Goal: Information Seeking & Learning: Find specific page/section

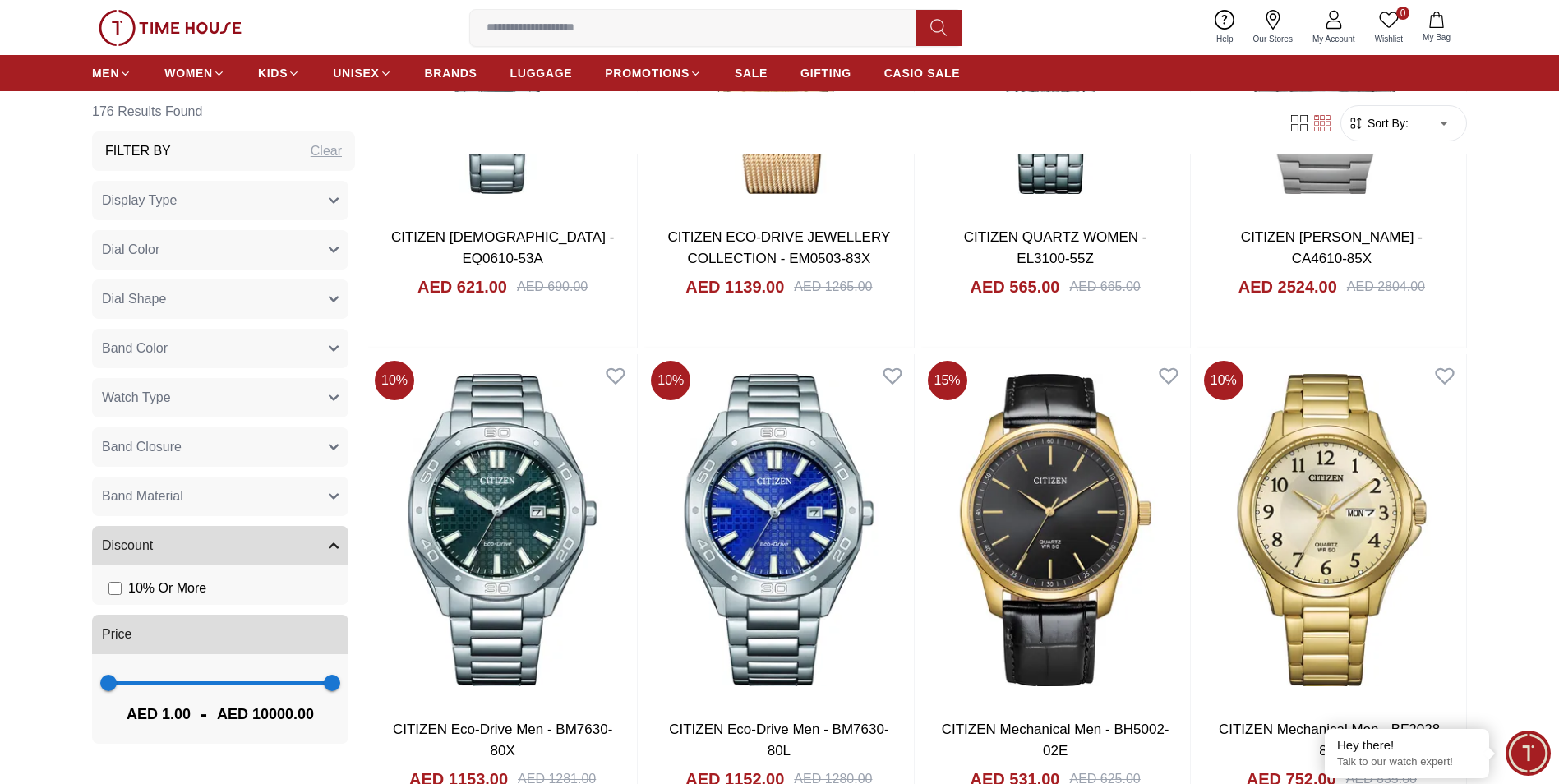
scroll to position [2054, 0]
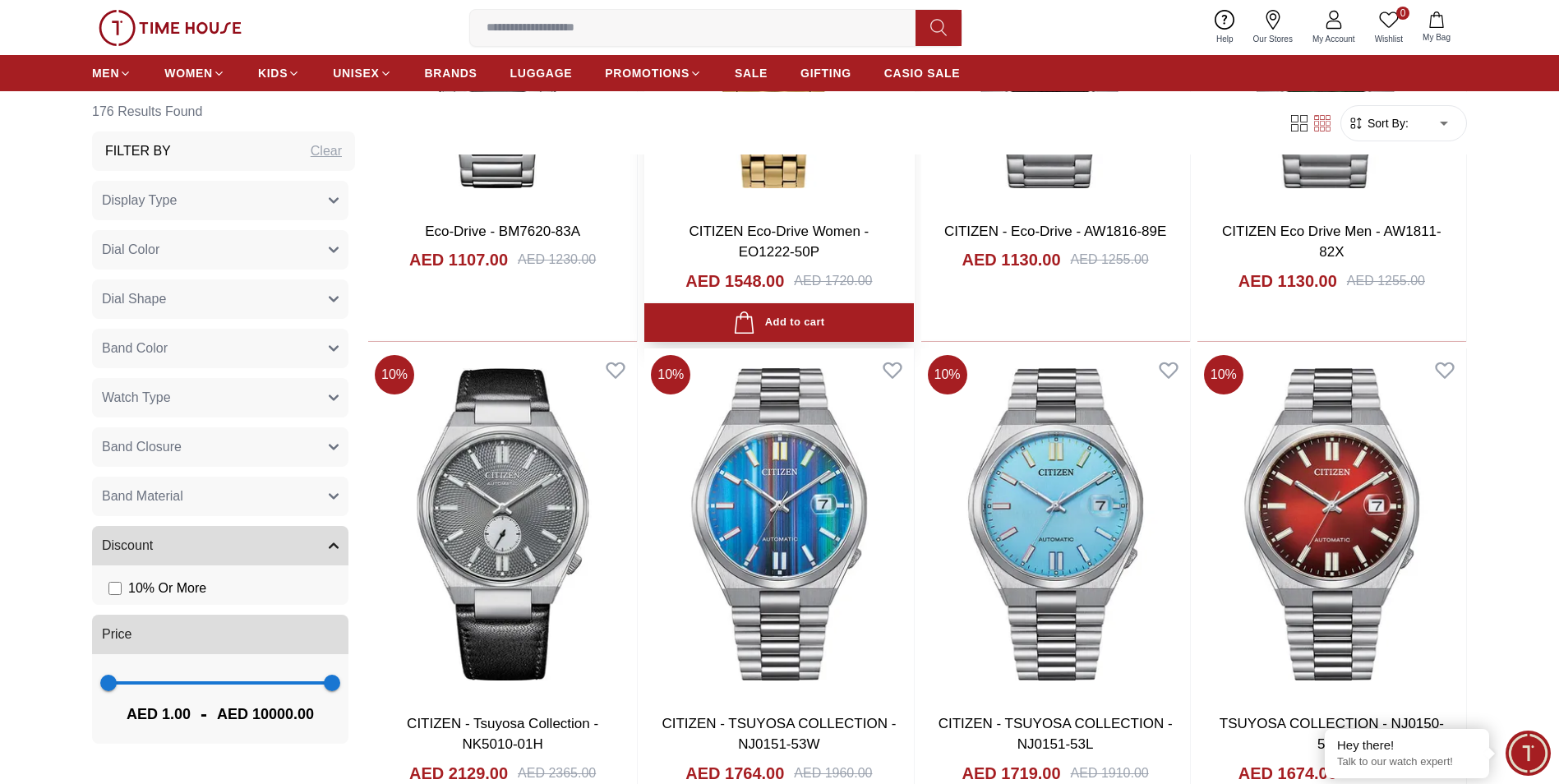
scroll to position [5176, 0]
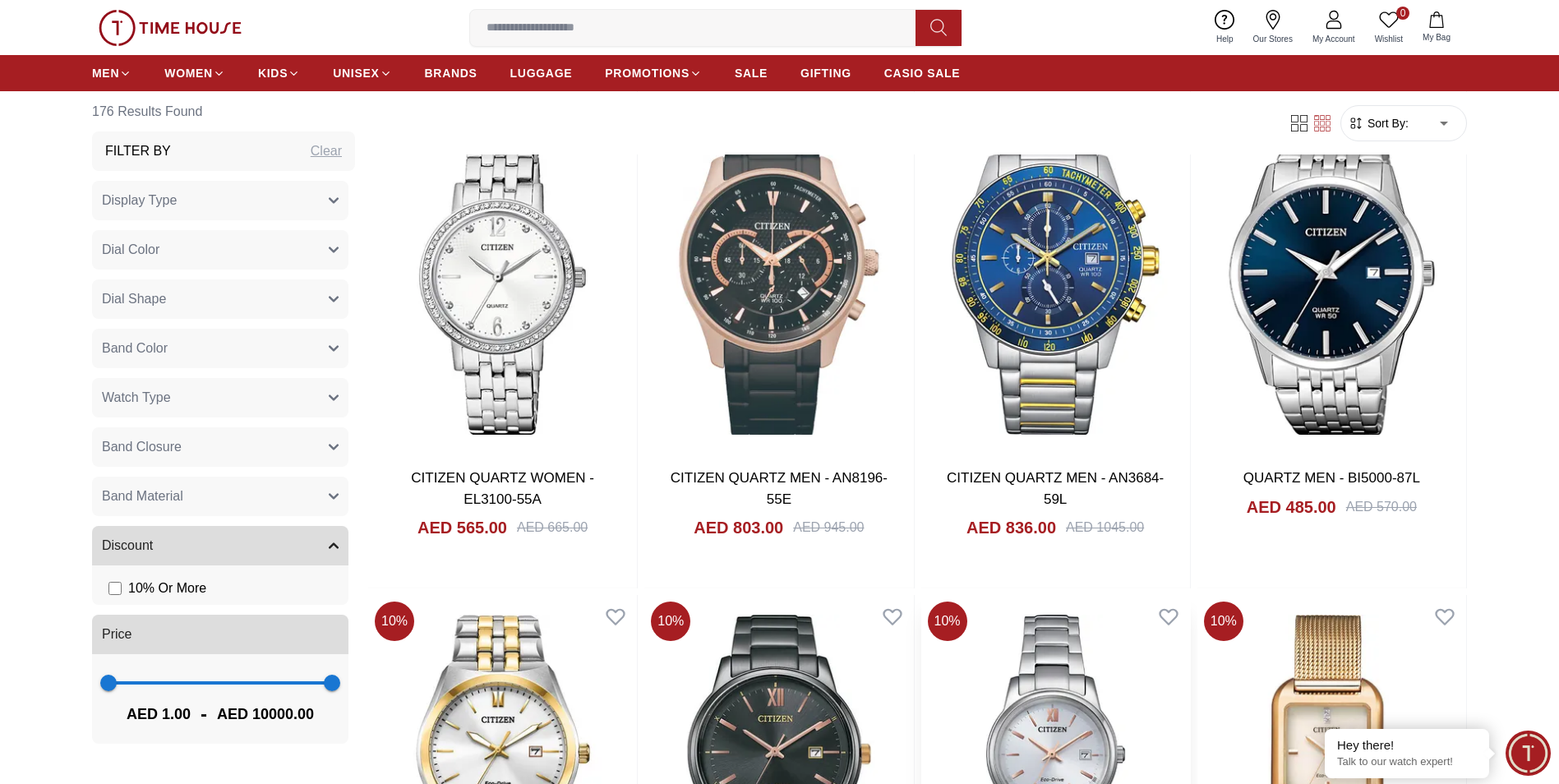
scroll to position [6491, 0]
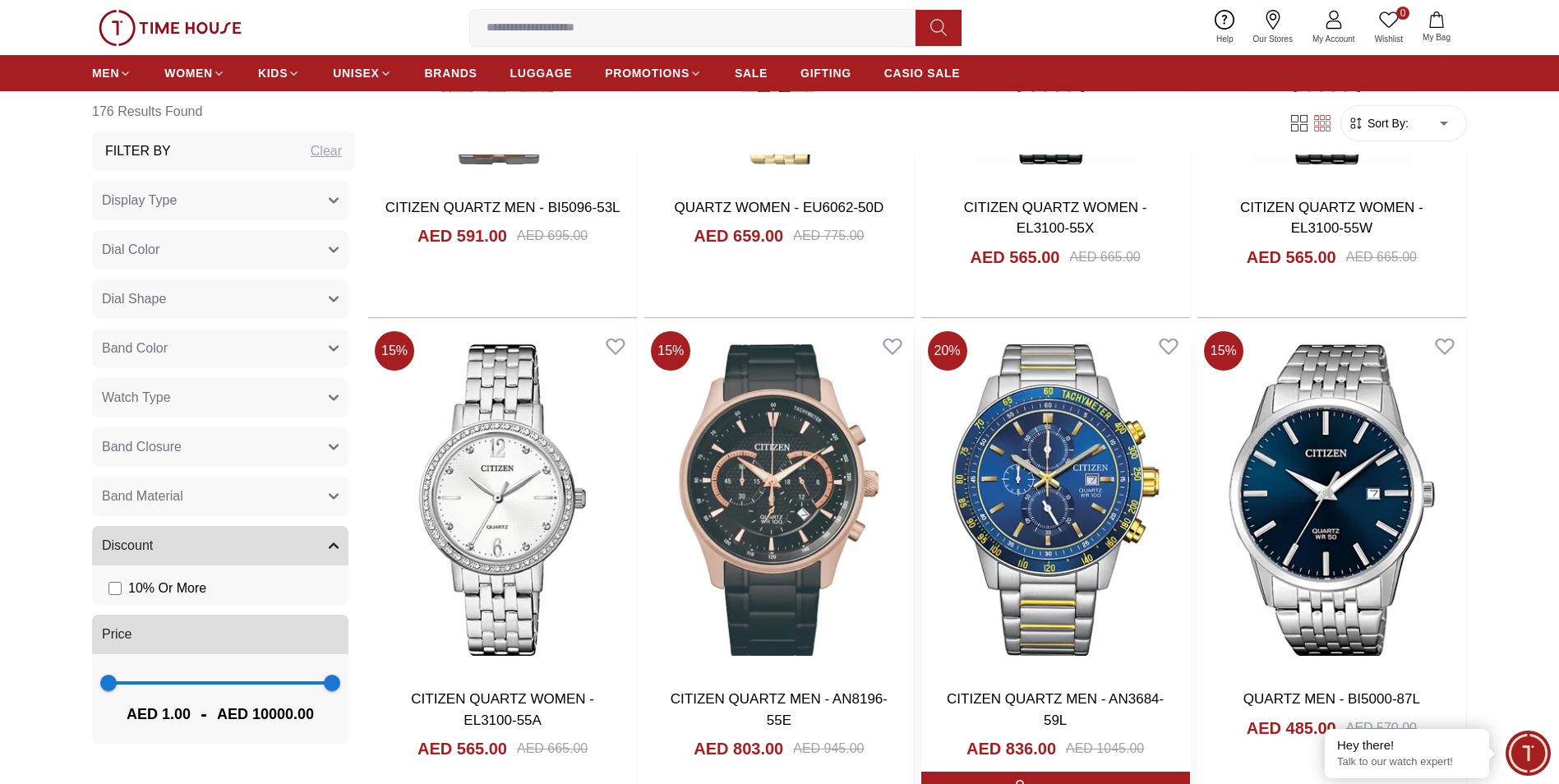
click at [1073, 501] on img at bounding box center [1055, 500] width 269 height 352
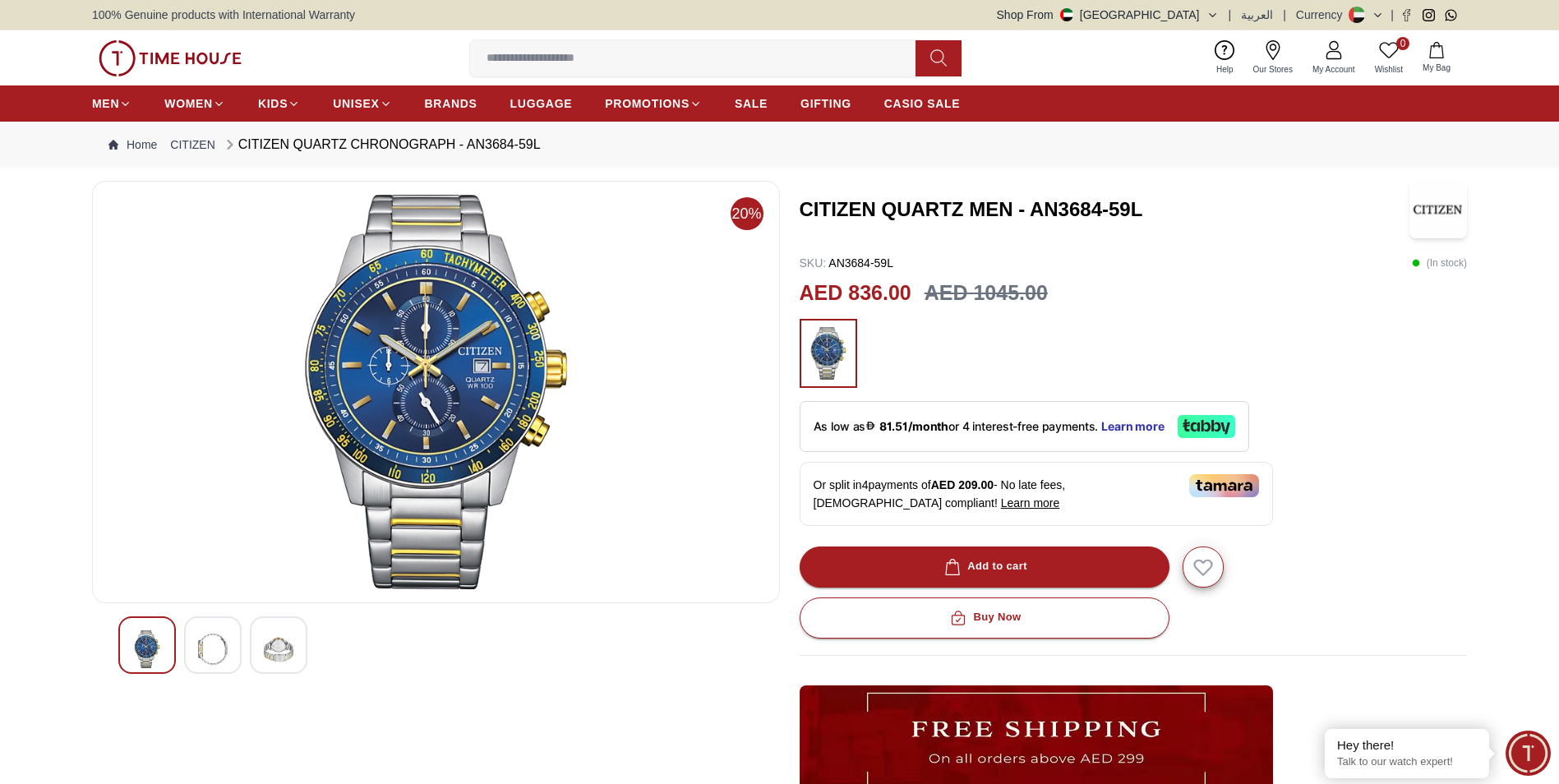
click at [136, 645] on img at bounding box center [147, 649] width 30 height 38
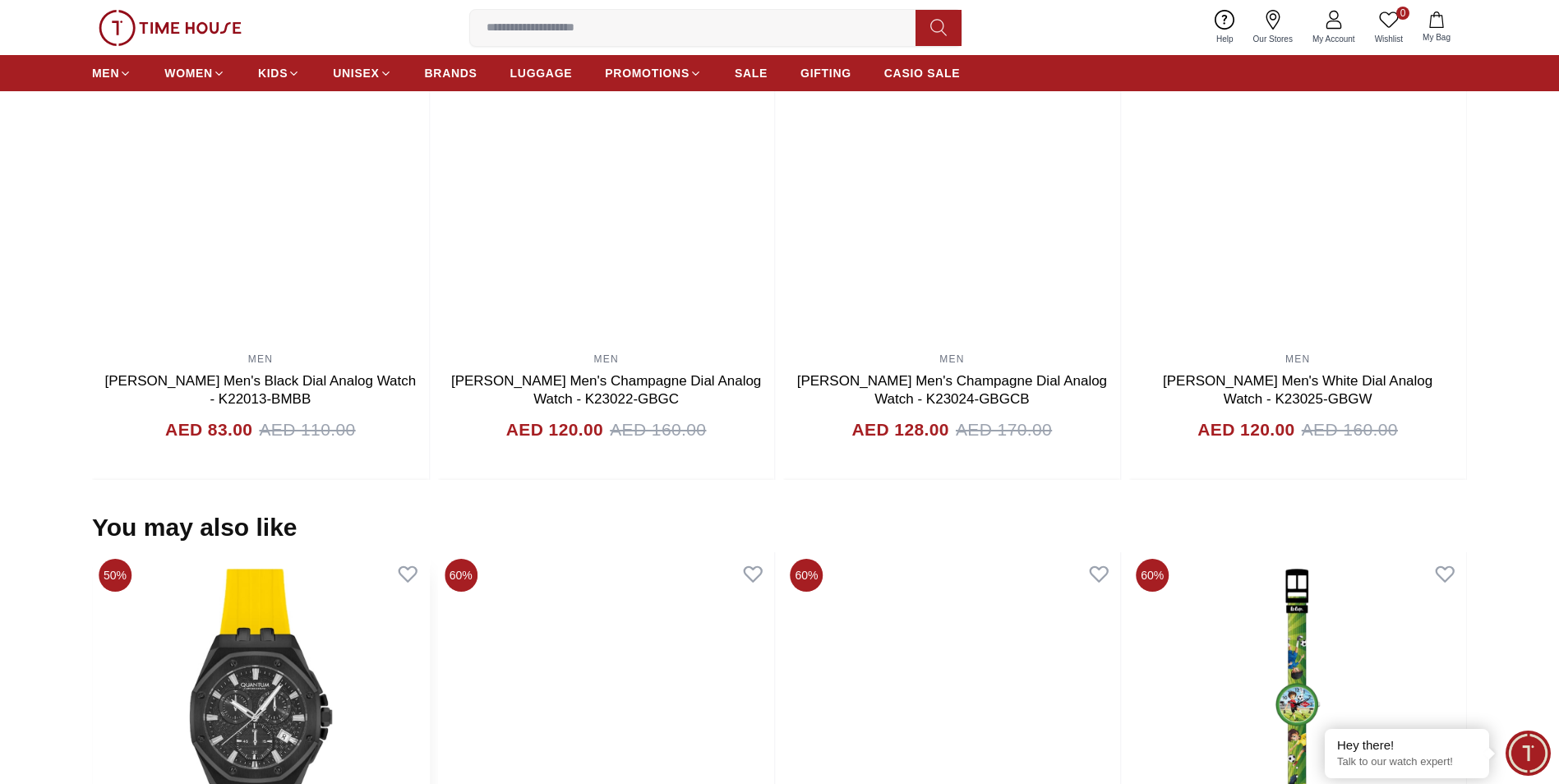
scroll to position [1807, 0]
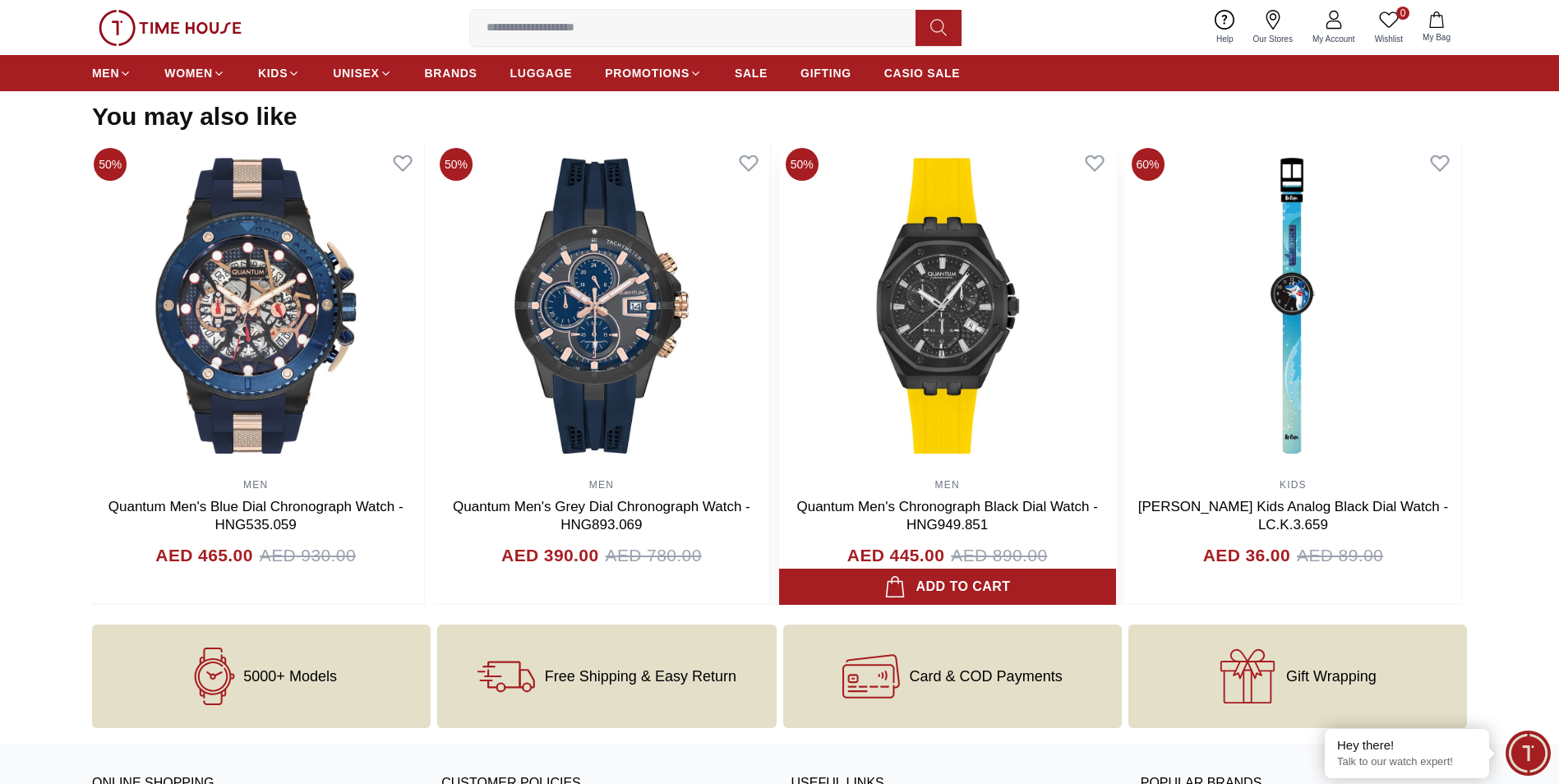
click at [1086, 438] on img at bounding box center [947, 305] width 337 height 329
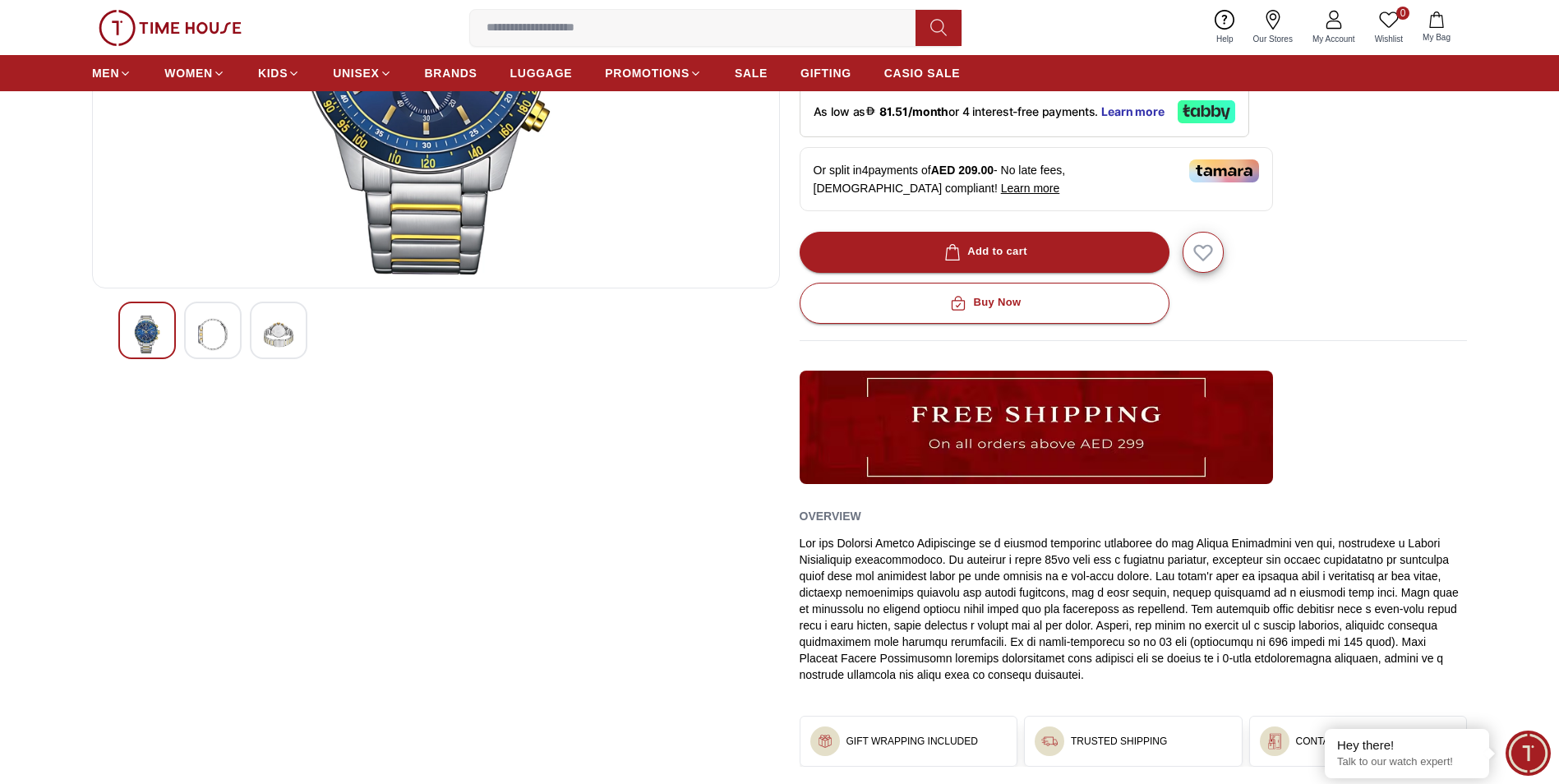
scroll to position [0, 0]
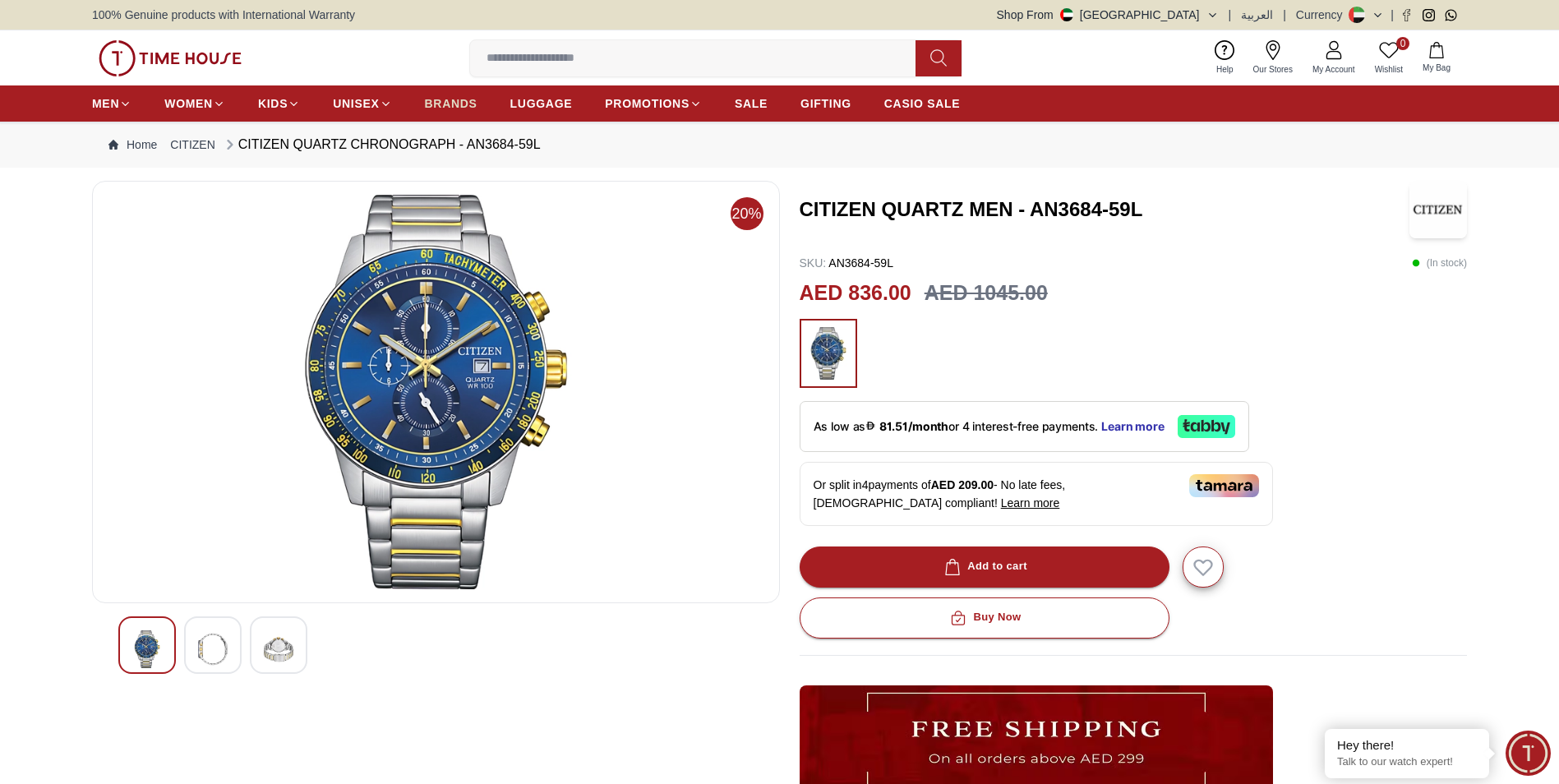
click at [449, 106] on span "BRANDS" at bounding box center [451, 103] width 53 height 16
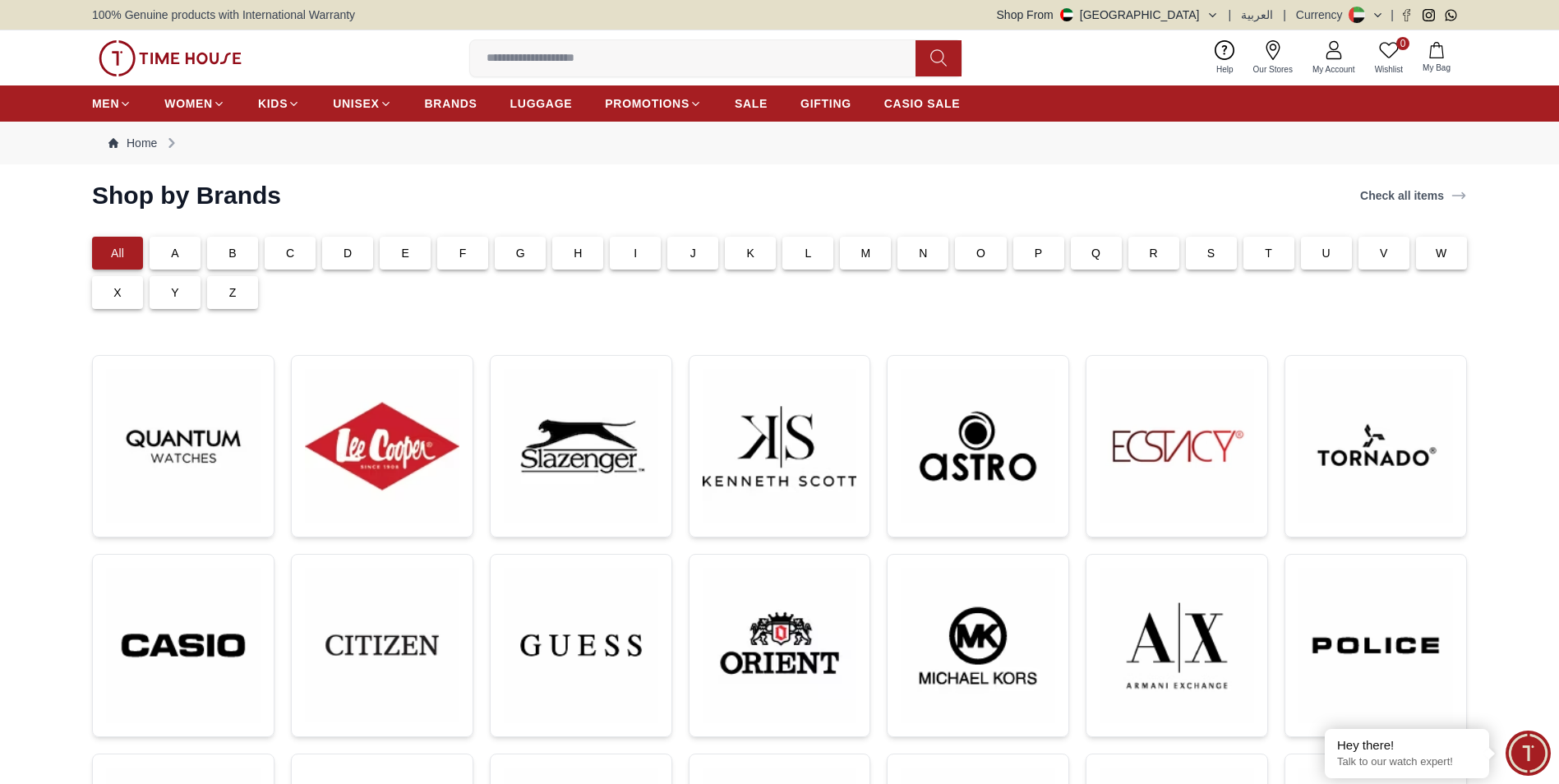
click at [296, 258] on div "C" at bounding box center [290, 253] width 51 height 32
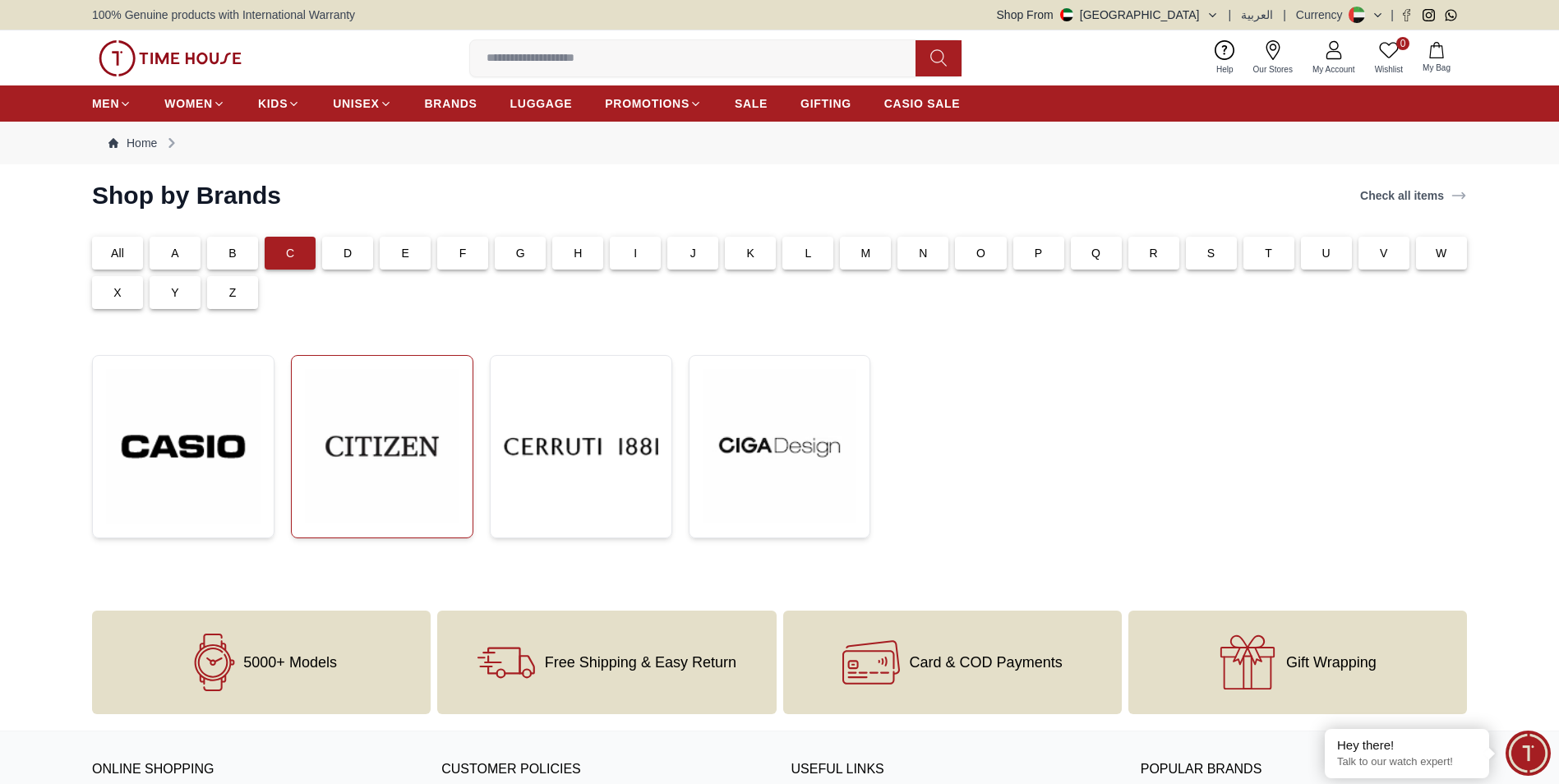
click at [393, 514] on img at bounding box center [382, 446] width 155 height 155
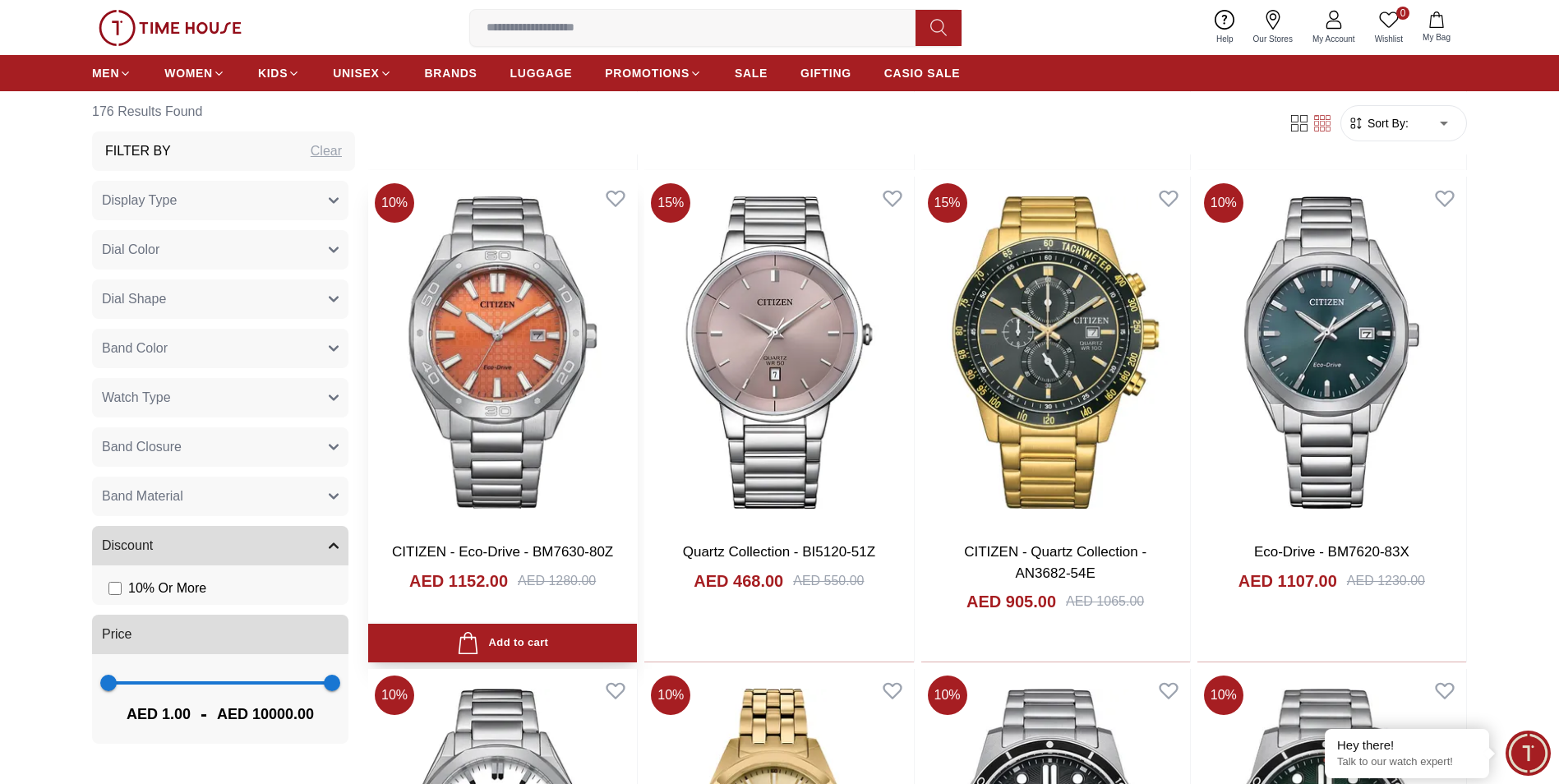
scroll to position [4108, 0]
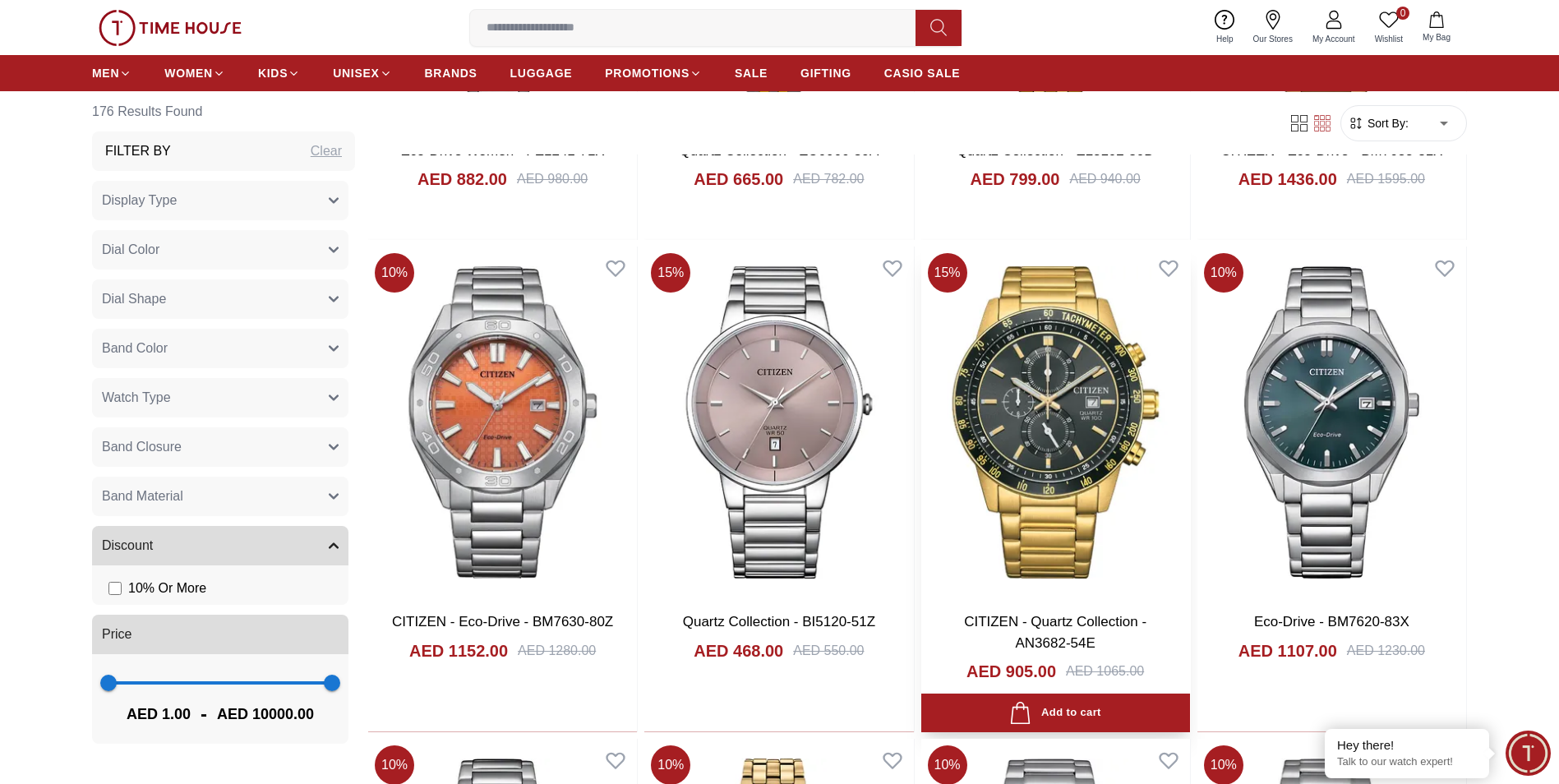
click at [1009, 456] on img at bounding box center [1055, 423] width 269 height 352
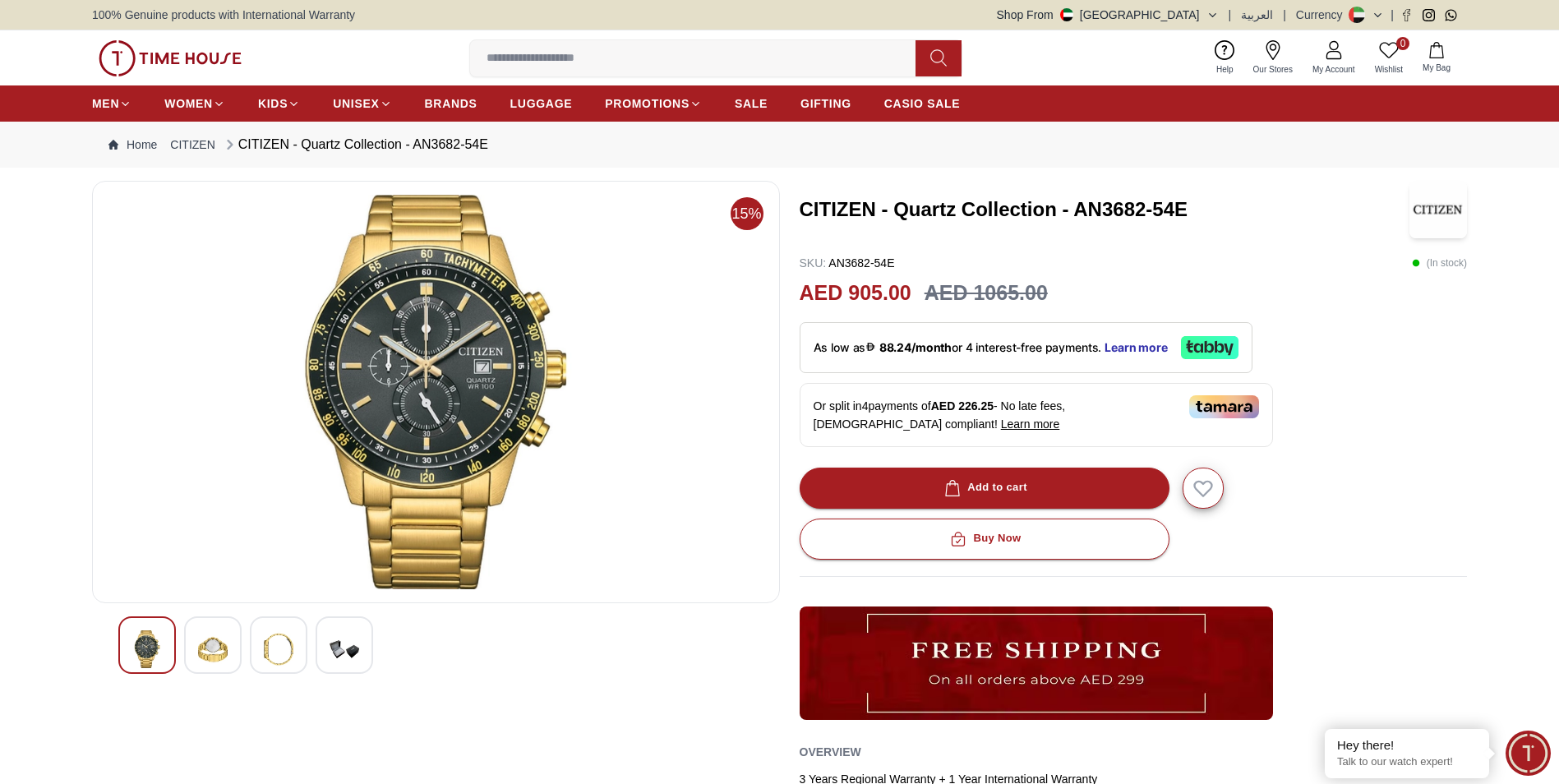
click at [338, 648] on img at bounding box center [344, 649] width 30 height 38
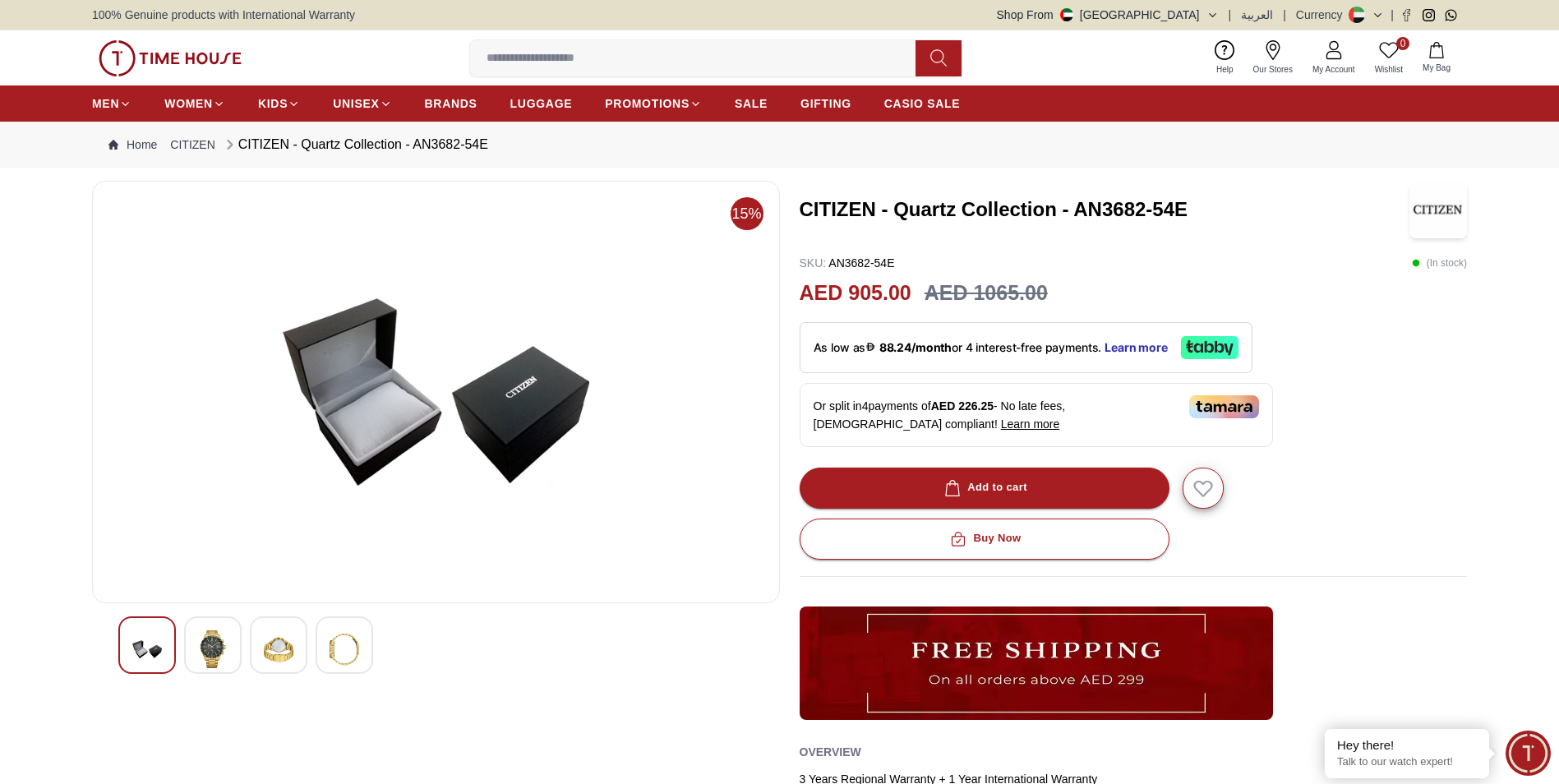
click at [156, 642] on img at bounding box center [147, 649] width 30 height 38
click at [217, 648] on img at bounding box center [213, 649] width 30 height 38
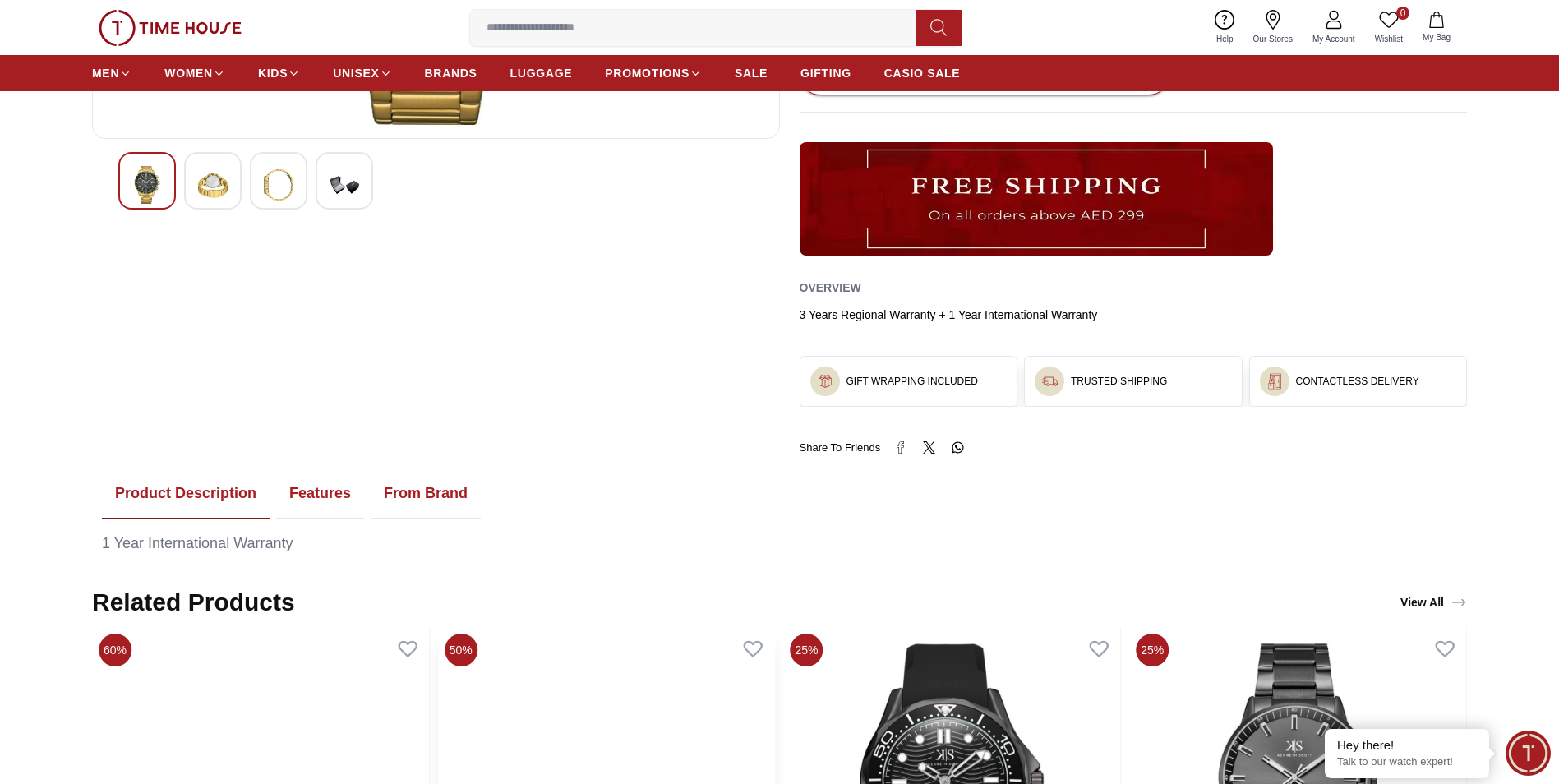
scroll to position [411, 0]
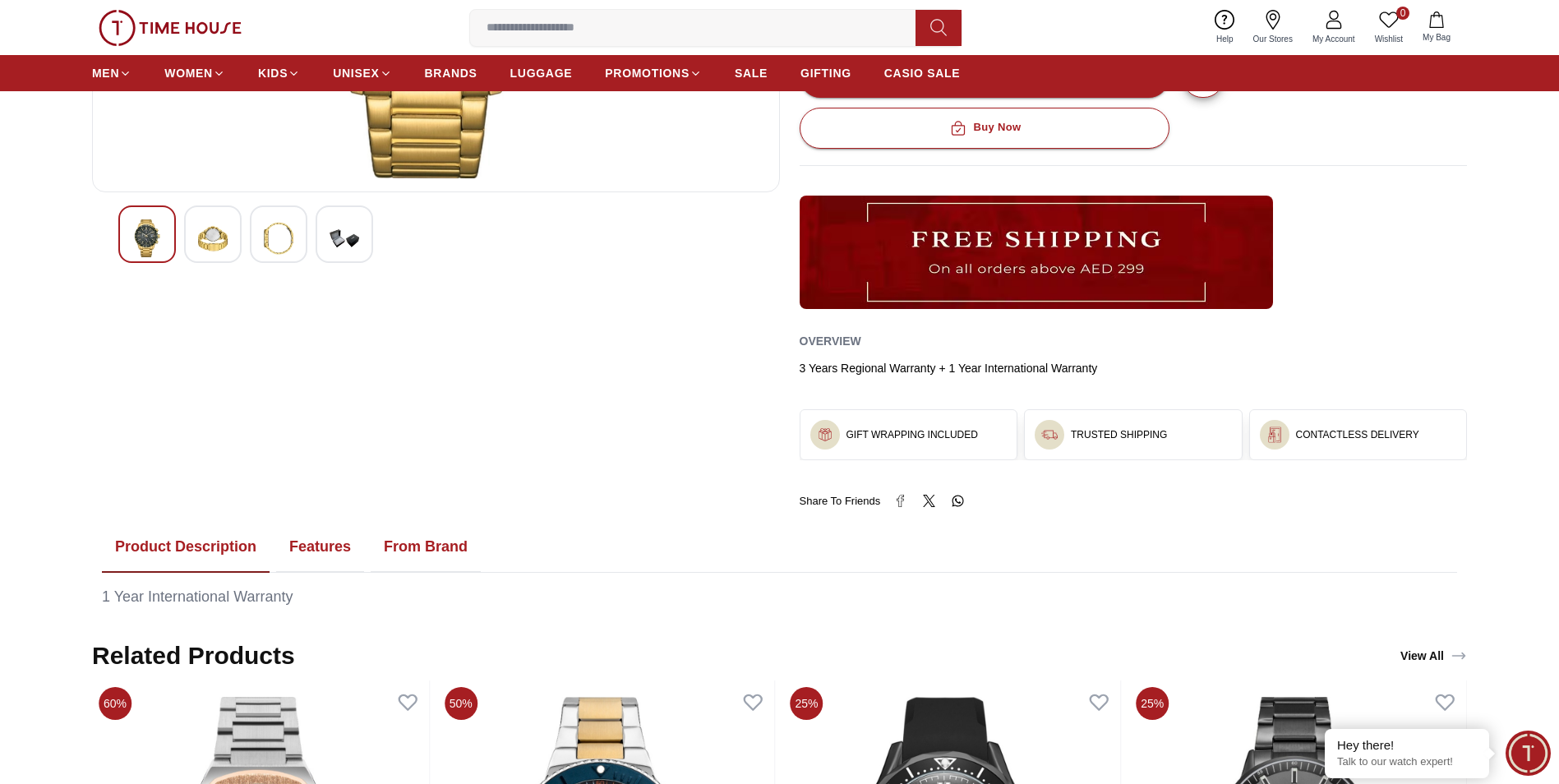
click at [198, 551] on button "Product Description" at bounding box center [185, 547] width 167 height 51
click at [302, 548] on button "Features" at bounding box center [319, 547] width 88 height 51
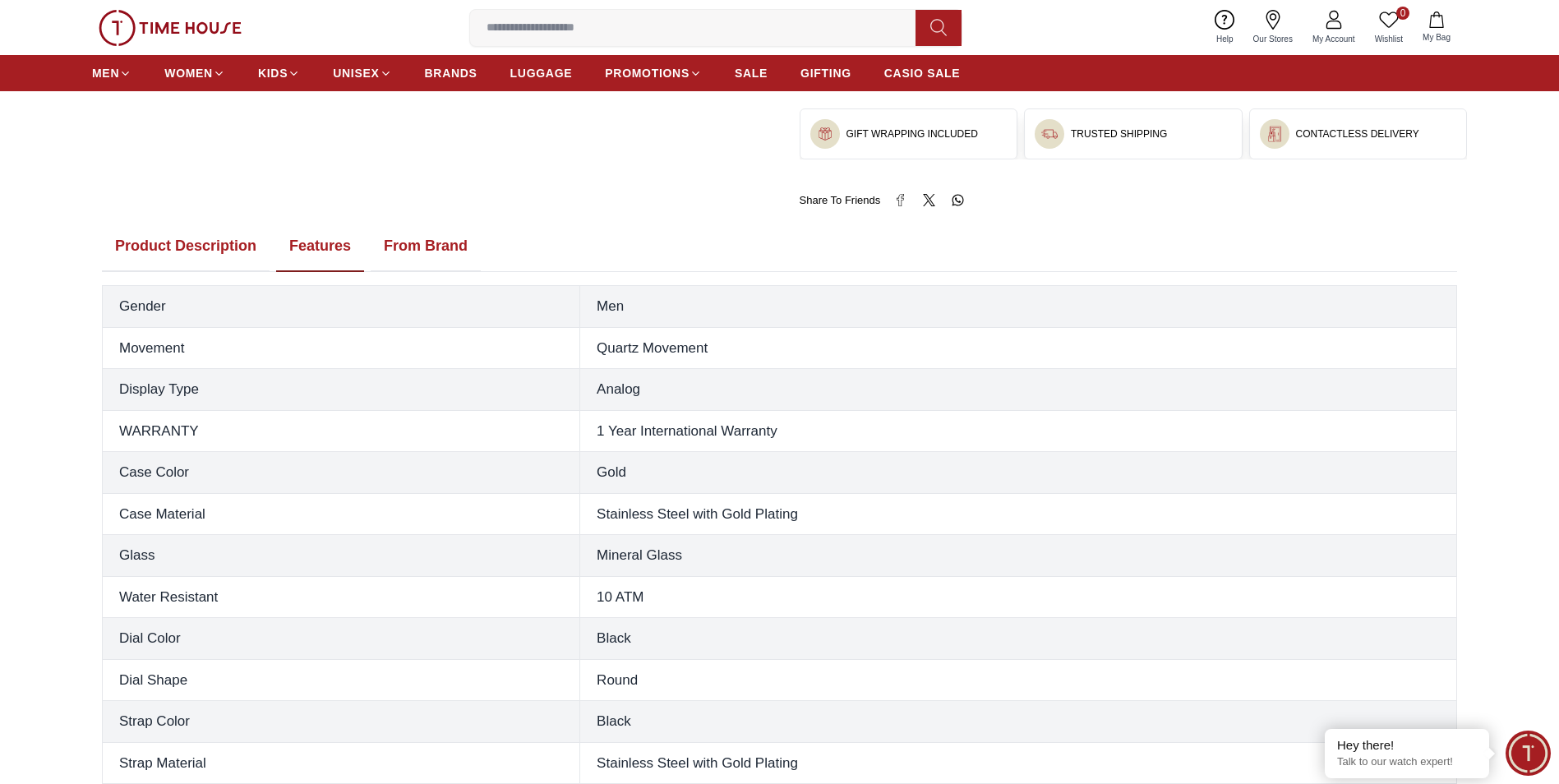
scroll to position [493, 0]
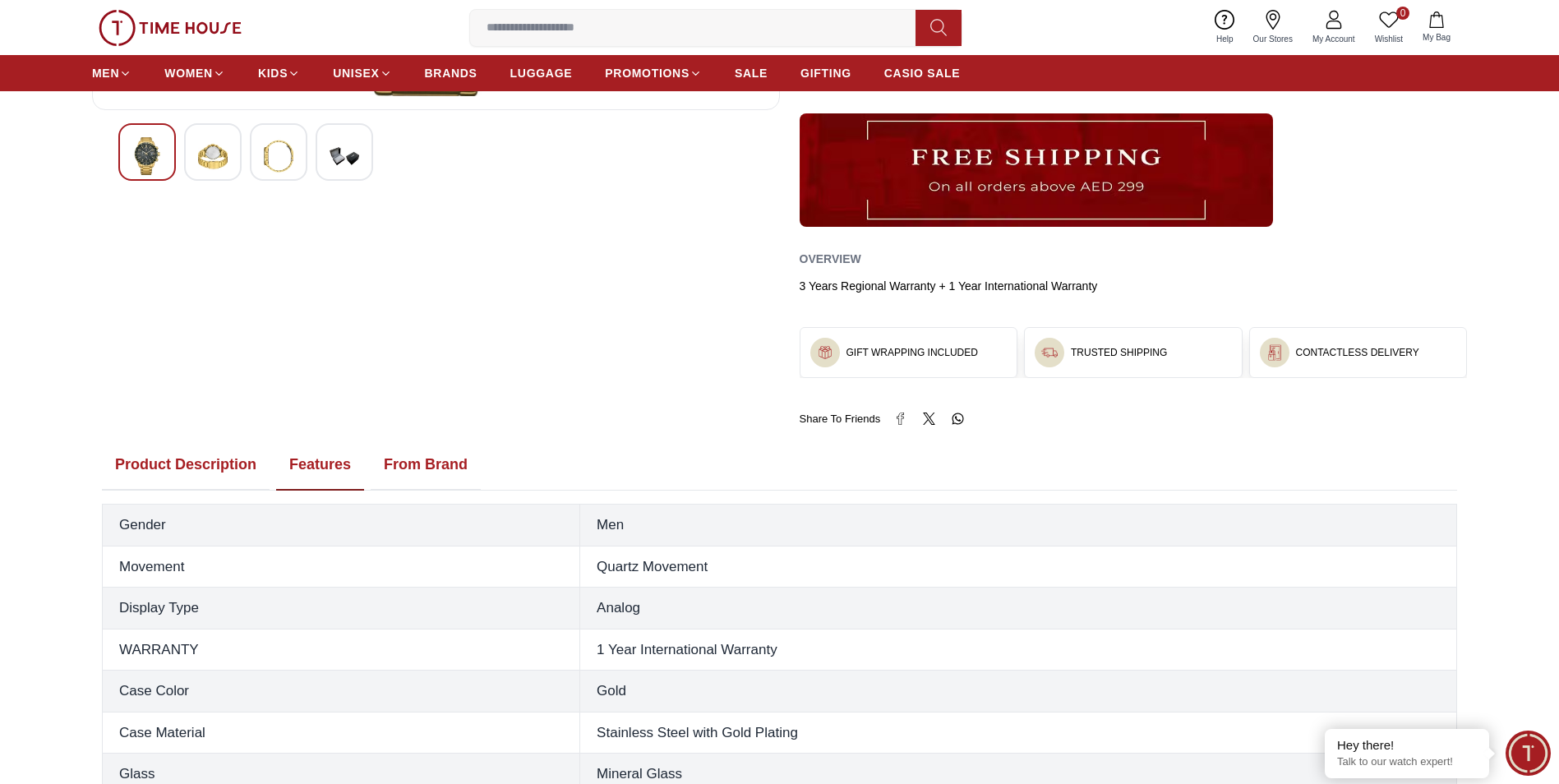
click at [183, 463] on button "Product Description" at bounding box center [185, 465] width 167 height 51
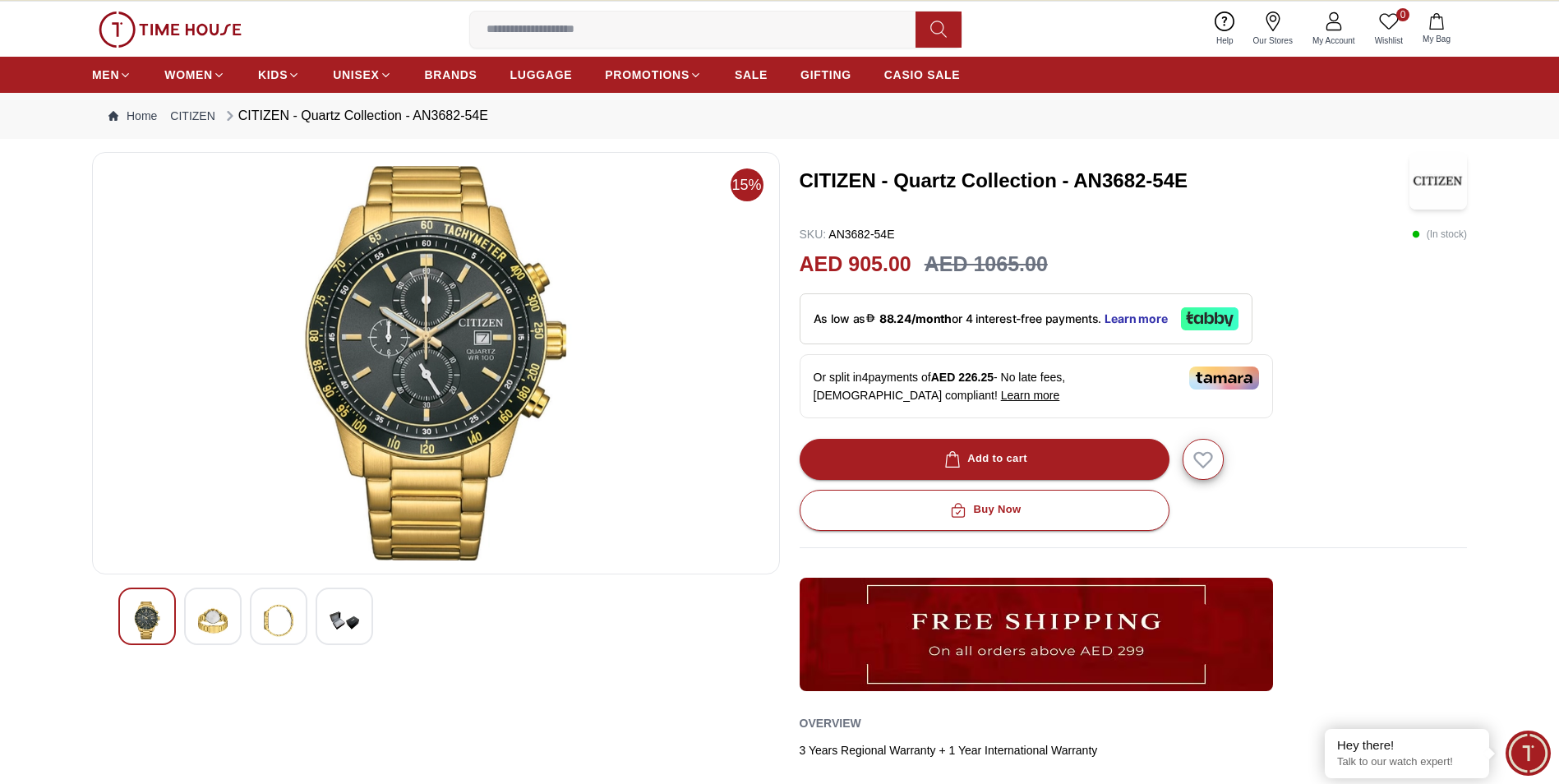
scroll to position [0, 0]
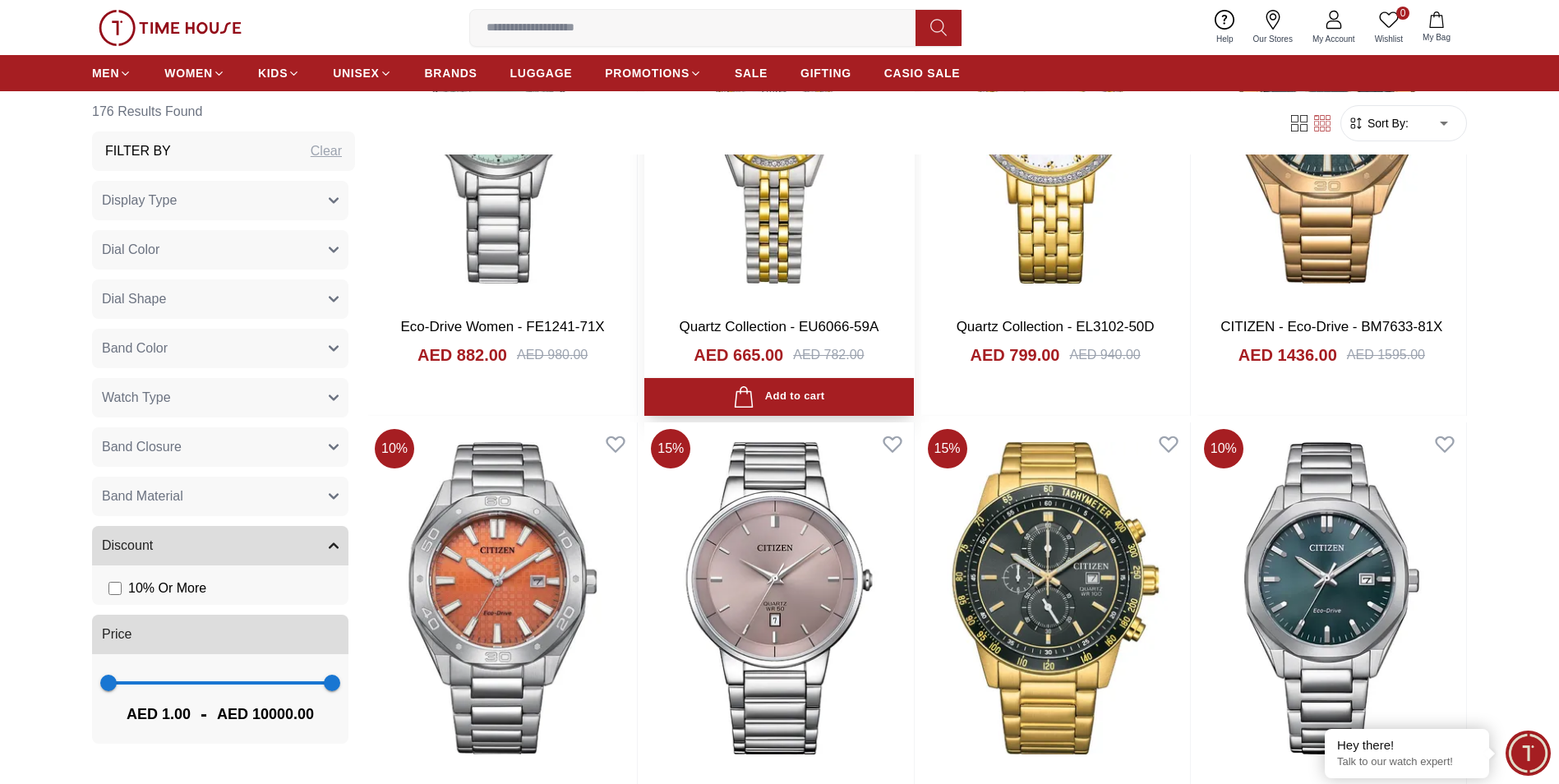
scroll to position [4026, 0]
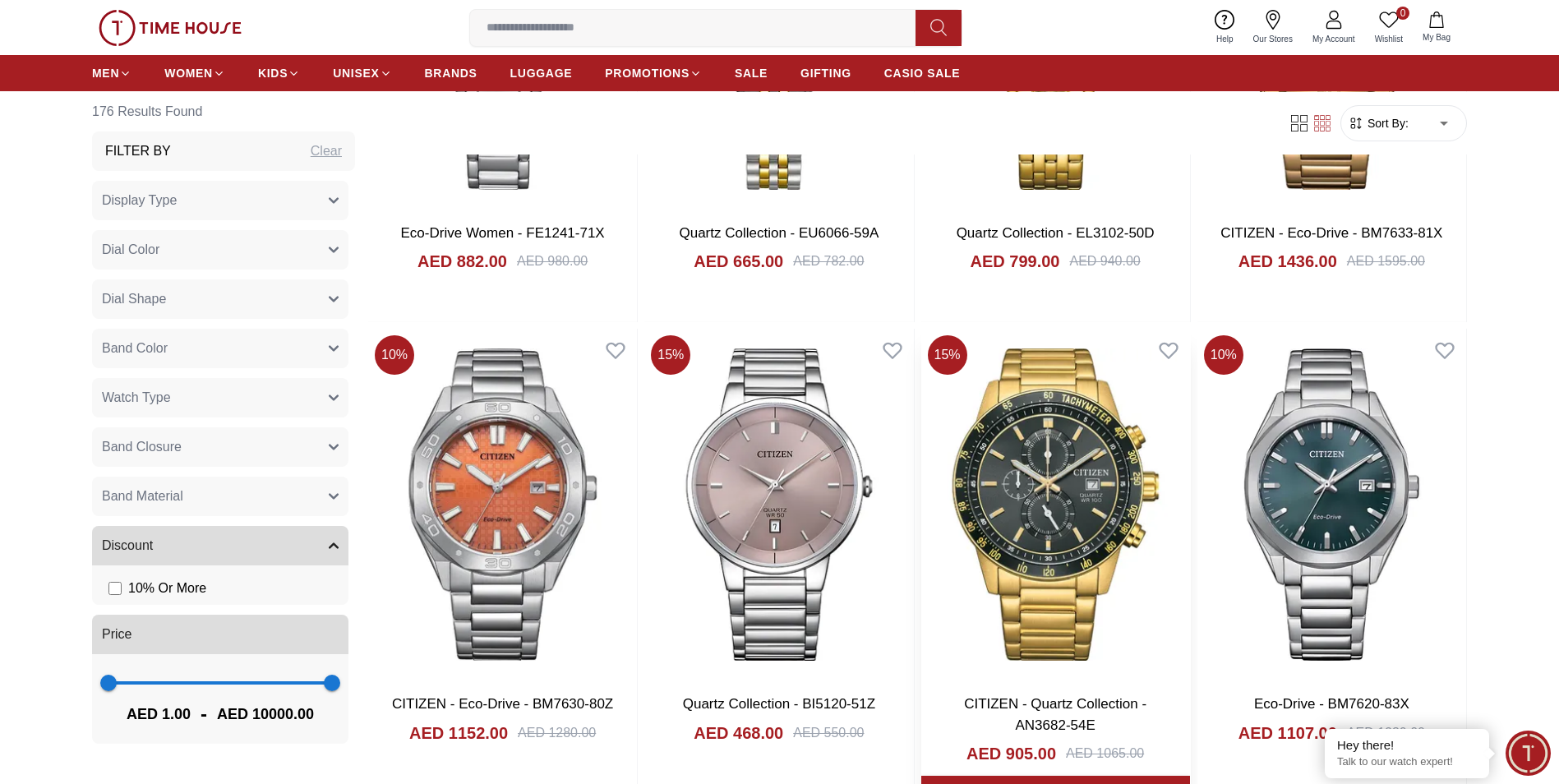
click at [992, 459] on img at bounding box center [1055, 505] width 269 height 352
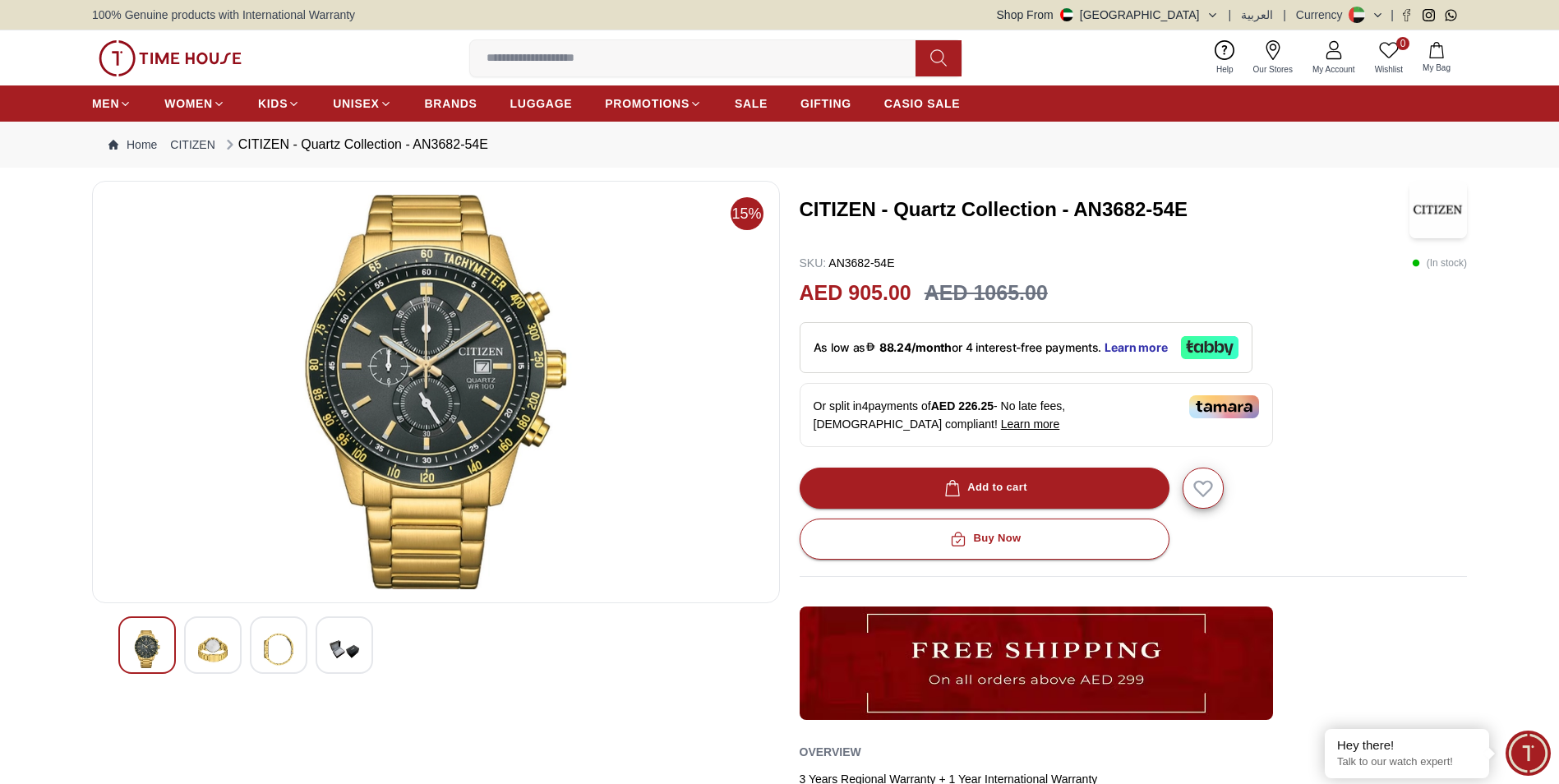
click at [1277, 48] on icon at bounding box center [1273, 50] width 20 height 20
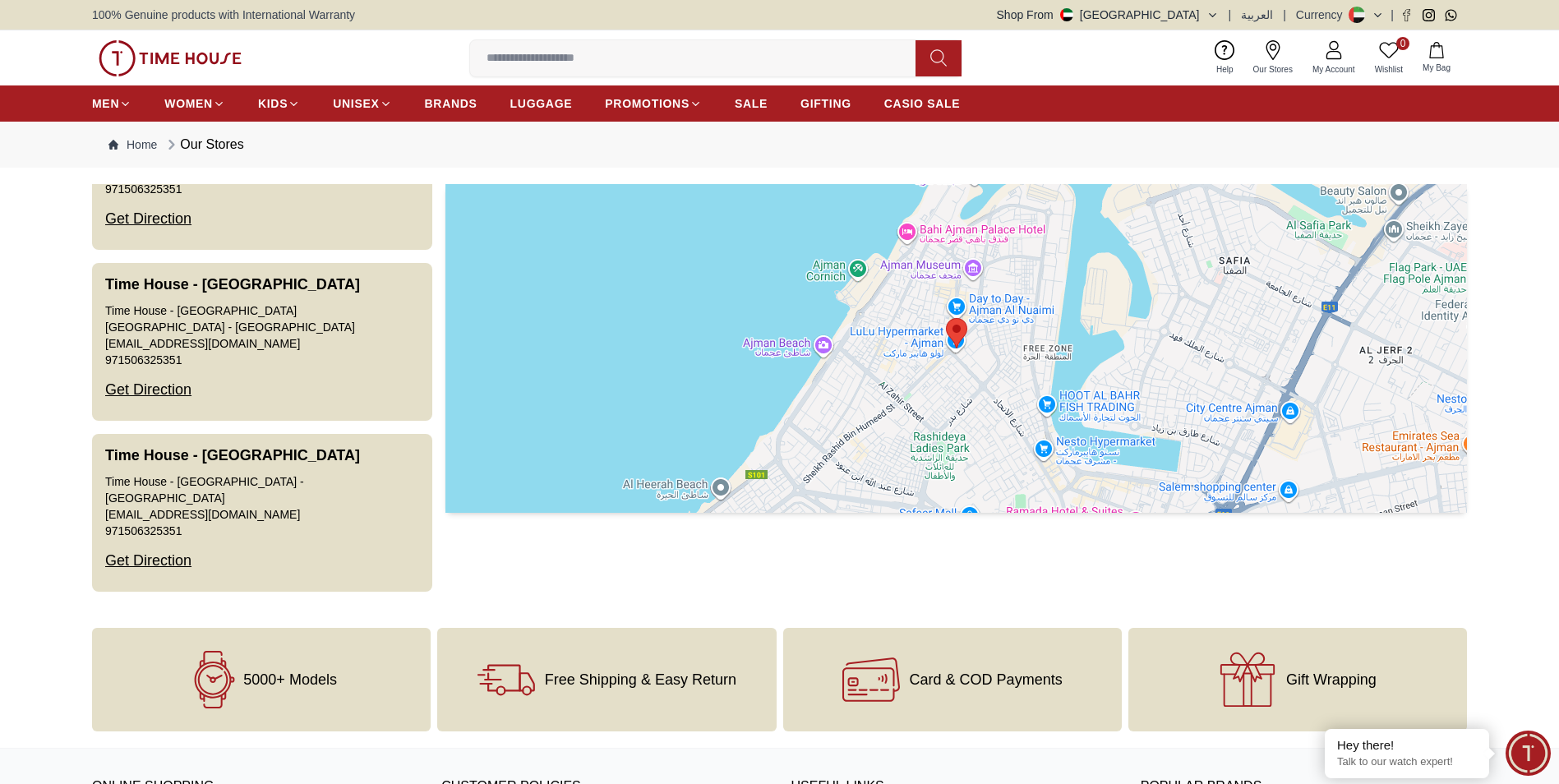
scroll to position [3398, 0]
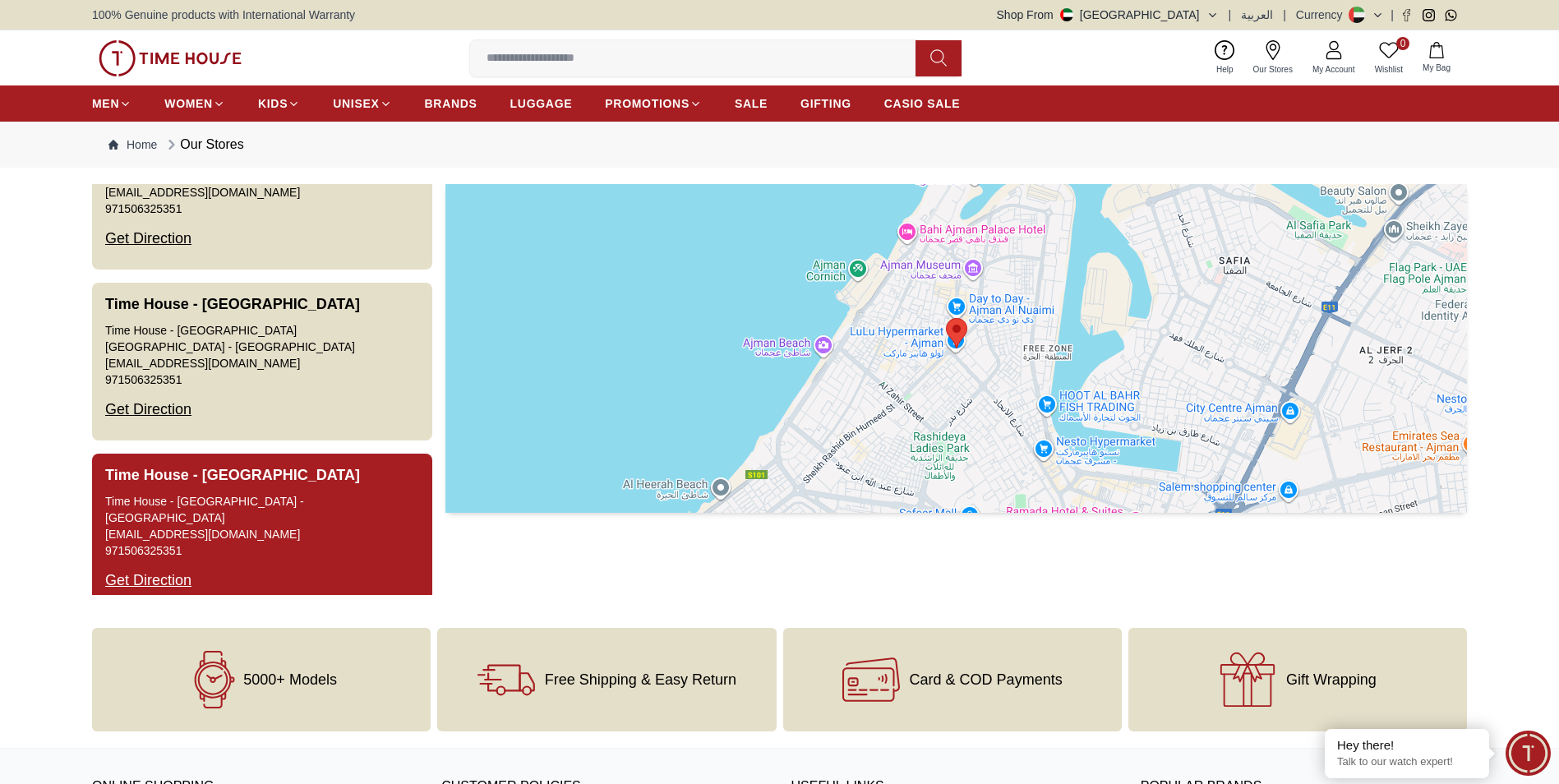
click at [145, 559] on div "Get Direction" at bounding box center [148, 580] width 86 height 43
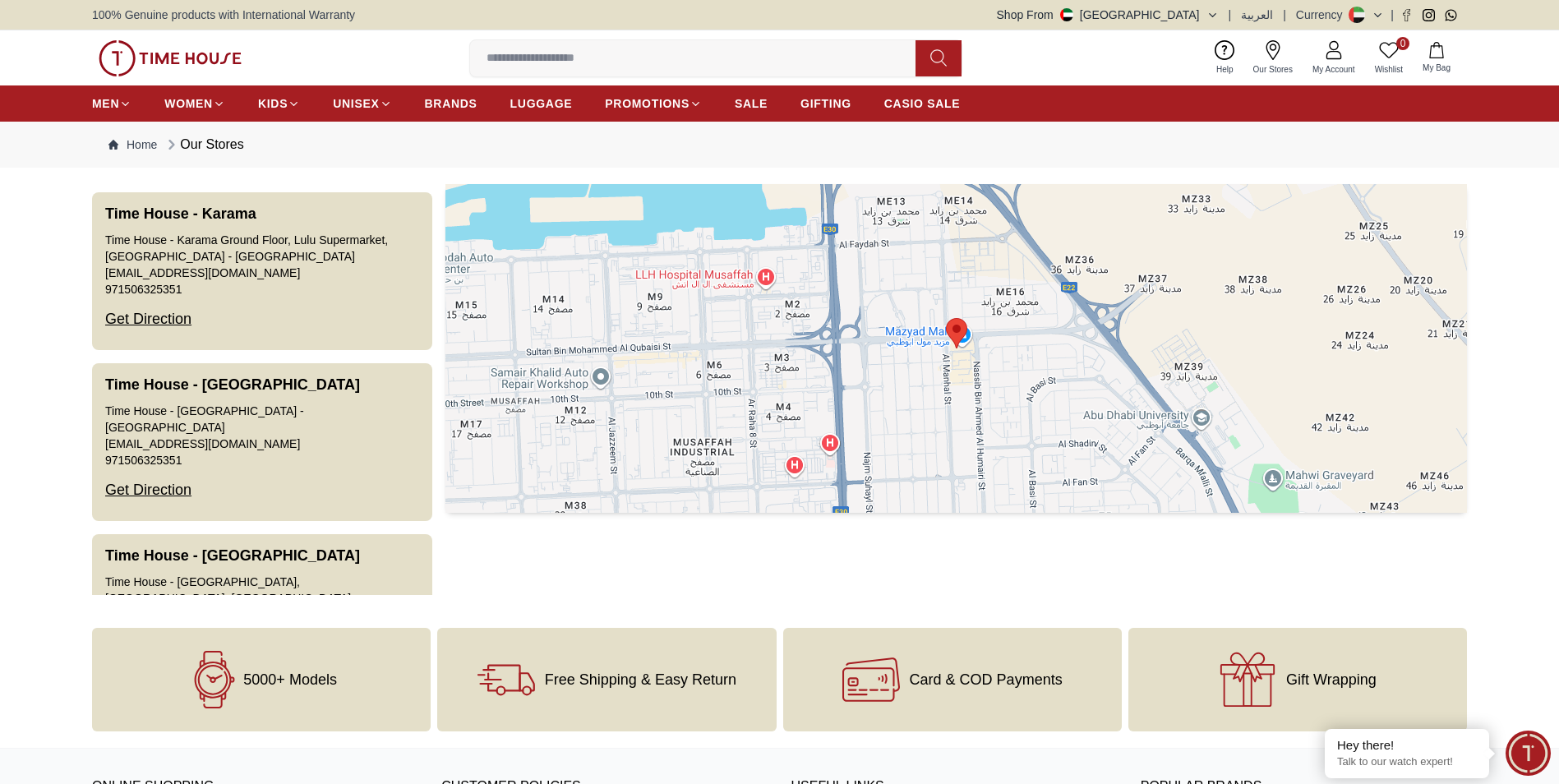
scroll to position [2774, 0]
